Goal: Book appointment/travel/reservation

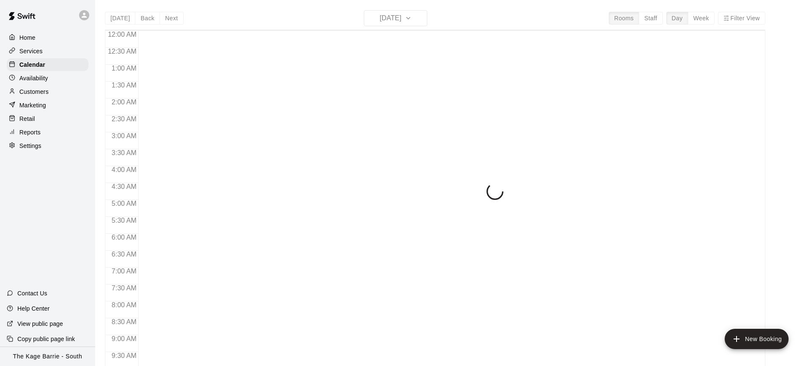
scroll to position [467, 0]
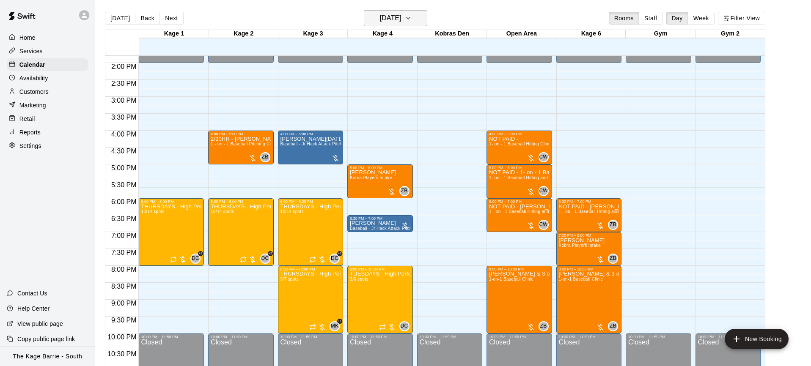
click at [412, 19] on icon "button" at bounding box center [408, 18] width 7 height 10
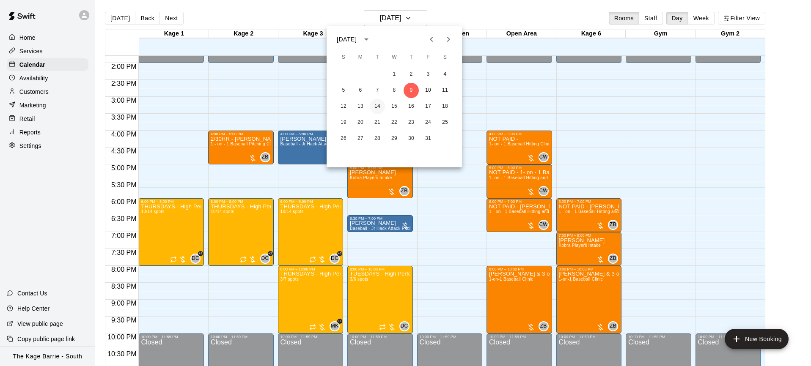
click at [376, 107] on button "14" at bounding box center [377, 106] width 15 height 15
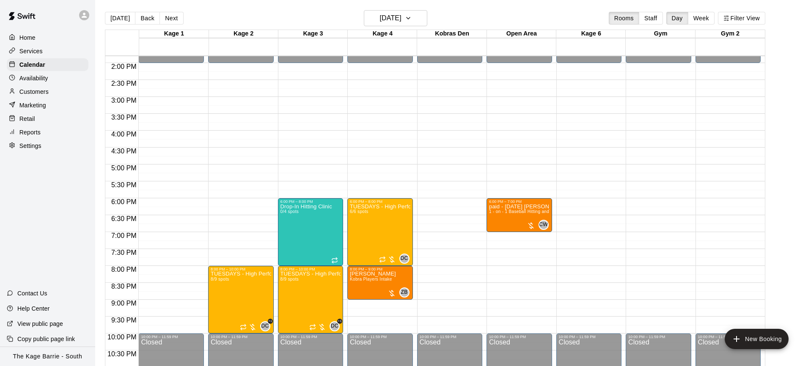
click at [173, 19] on button "Next" at bounding box center [172, 18] width 24 height 13
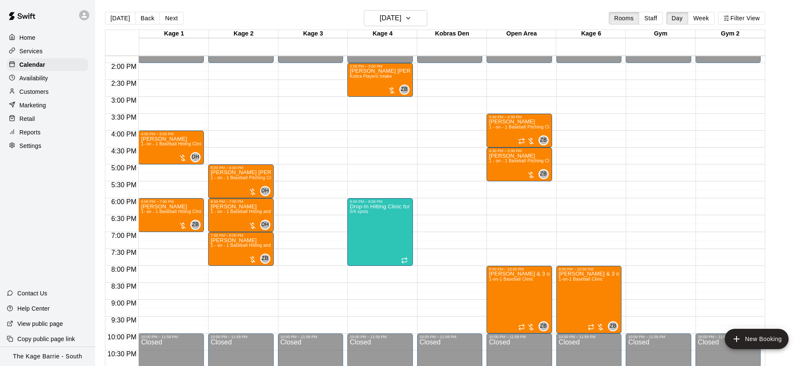
click at [173, 19] on button "Next" at bounding box center [172, 18] width 24 height 13
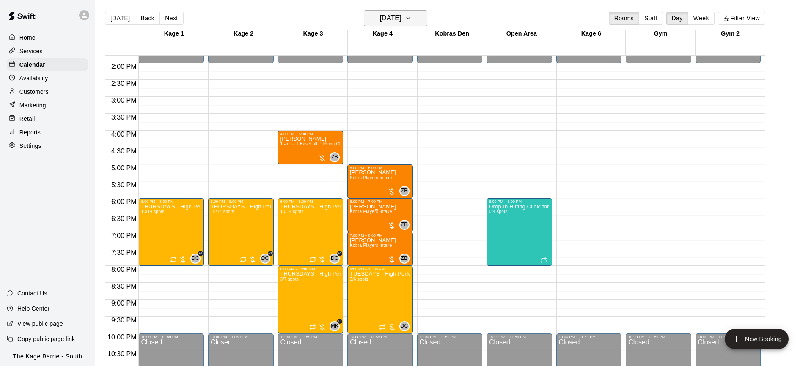
click at [415, 21] on button "[DATE]" at bounding box center [395, 18] width 63 height 16
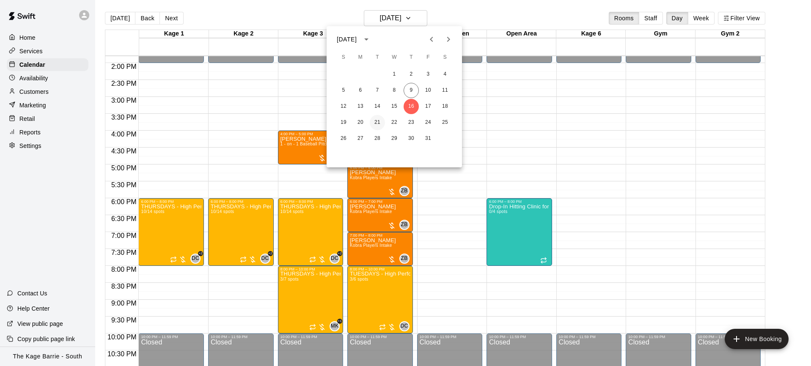
click at [378, 124] on button "21" at bounding box center [377, 122] width 15 height 15
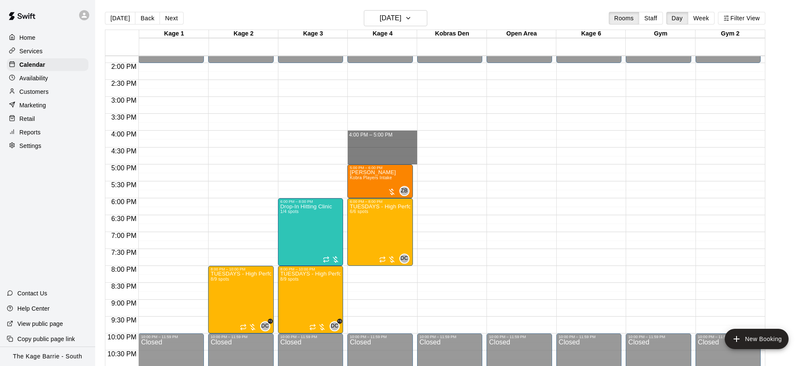
drag, startPoint x: 378, startPoint y: 132, endPoint x: 380, endPoint y: 160, distance: 28.0
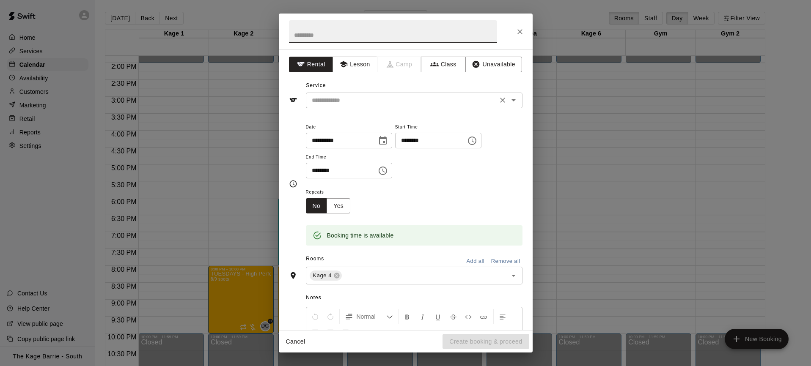
click at [389, 99] on input "text" at bounding box center [401, 100] width 187 height 11
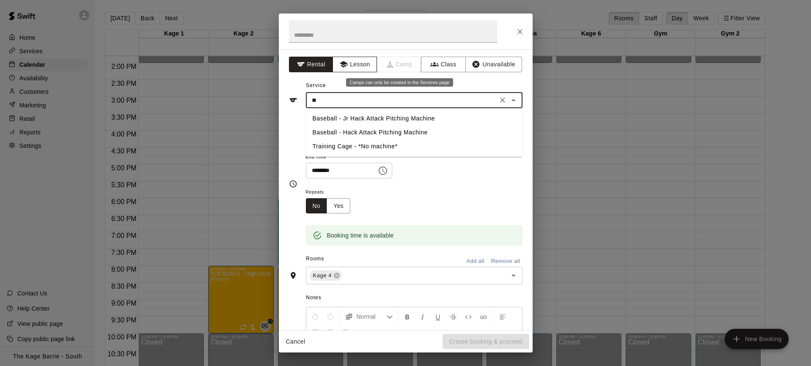
type input "**"
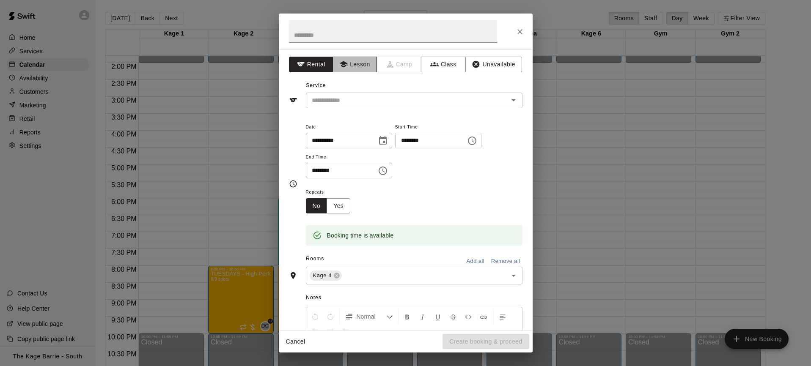
click at [358, 63] on button "Lesson" at bounding box center [355, 65] width 44 height 16
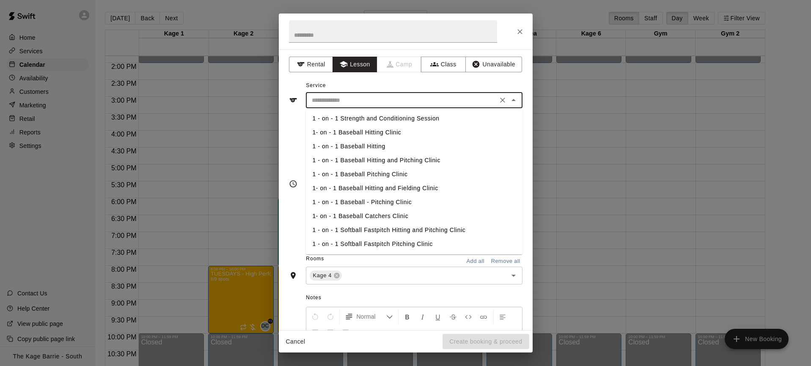
click at [362, 99] on input "text" at bounding box center [401, 100] width 187 height 11
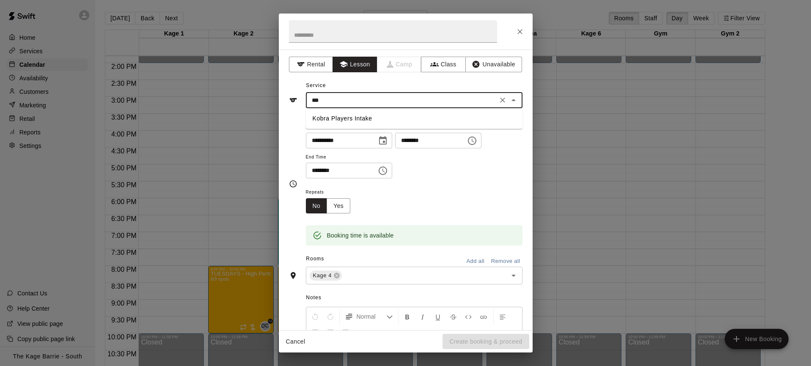
click at [381, 118] on li "Kobra Players Intake" at bounding box center [414, 119] width 217 height 14
type input "**********"
click at [490, 342] on button "Create booking & proceed" at bounding box center [486, 342] width 86 height 16
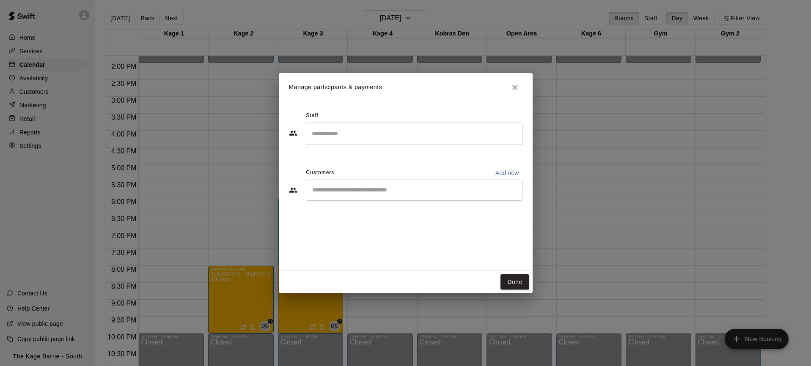
click at [355, 193] on input "Start typing to search customers..." at bounding box center [414, 190] width 209 height 8
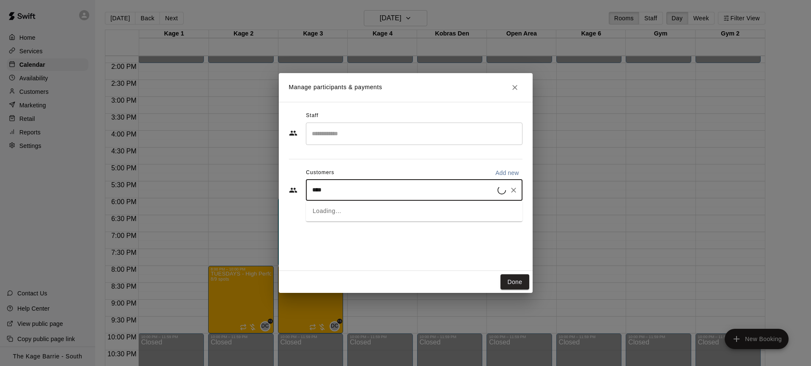
type input "*****"
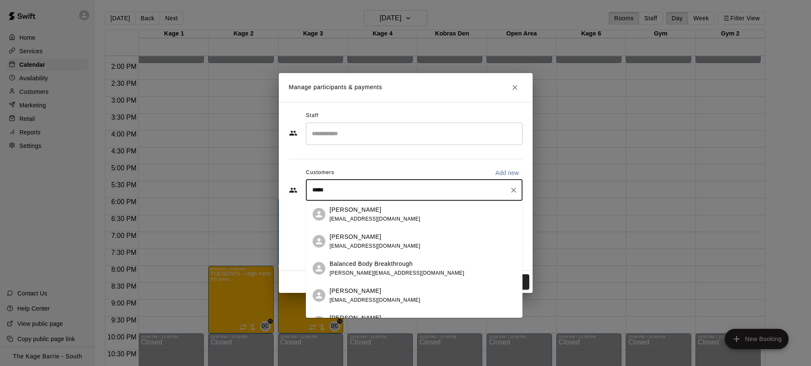
click at [372, 209] on p "[PERSON_NAME]" at bounding box center [356, 210] width 52 height 9
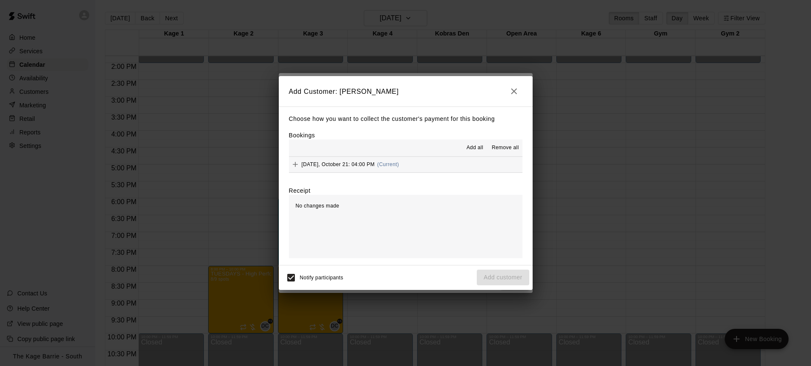
click at [476, 150] on span "Add all" at bounding box center [475, 148] width 17 height 8
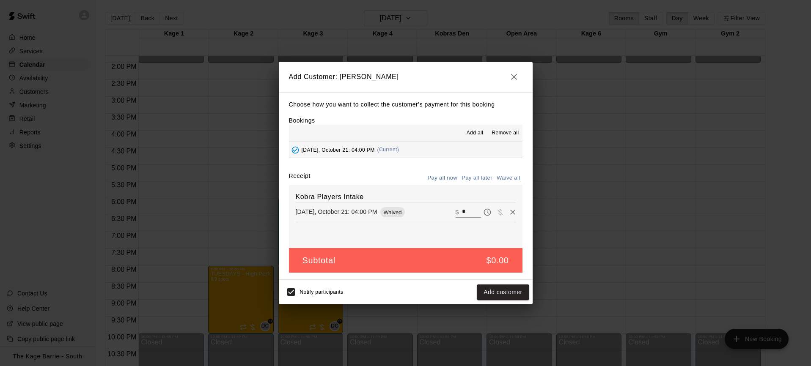
click at [485, 177] on button "Pay all later" at bounding box center [477, 178] width 35 height 13
click at [511, 295] on button "Add customer" at bounding box center [503, 293] width 52 height 16
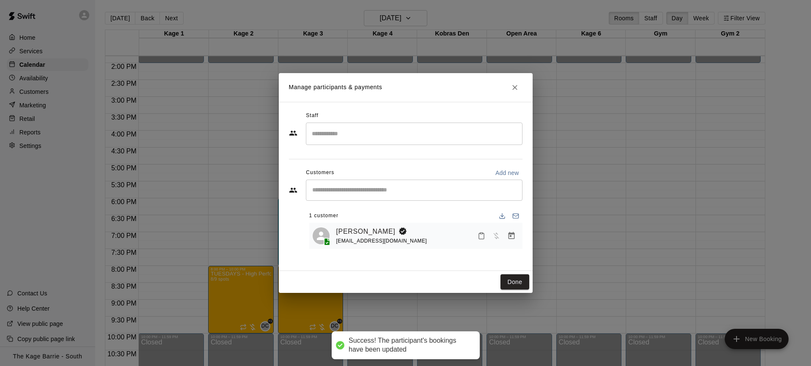
click at [356, 136] on input "Search staff" at bounding box center [414, 134] width 209 height 15
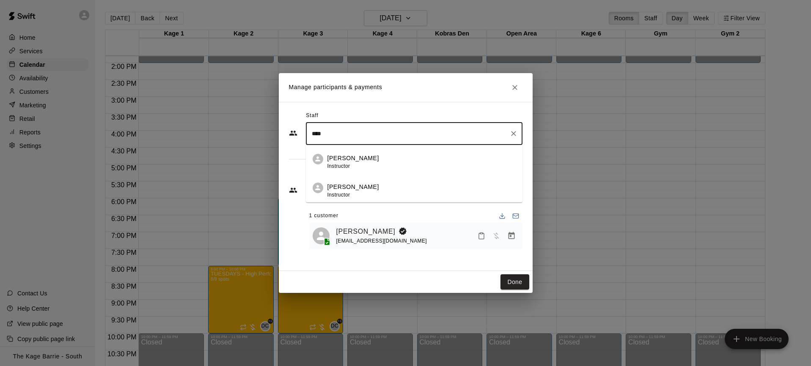
click at [358, 149] on li "[PERSON_NAME] Instructor" at bounding box center [414, 159] width 217 height 29
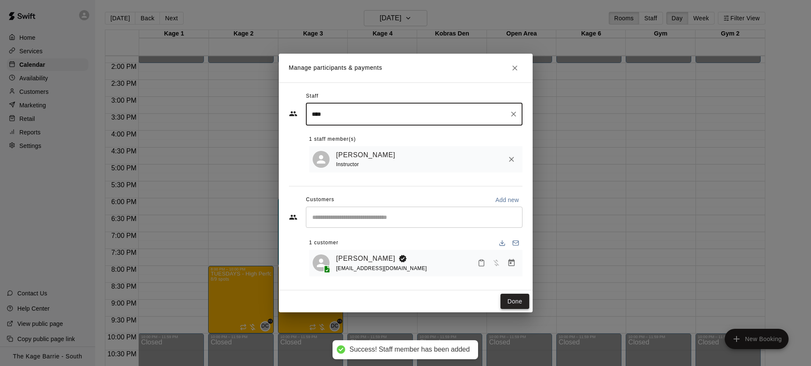
type input "****"
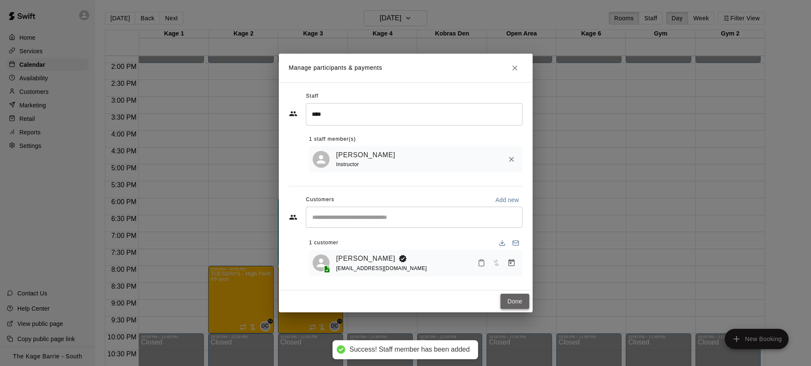
click at [520, 303] on button "Done" at bounding box center [515, 302] width 28 height 16
